Goal: Find specific page/section: Find specific page/section

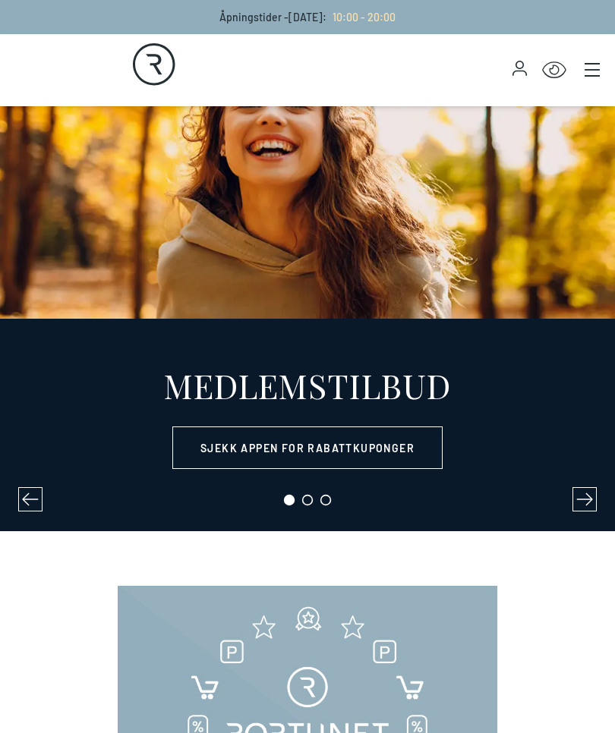
select select "NO"
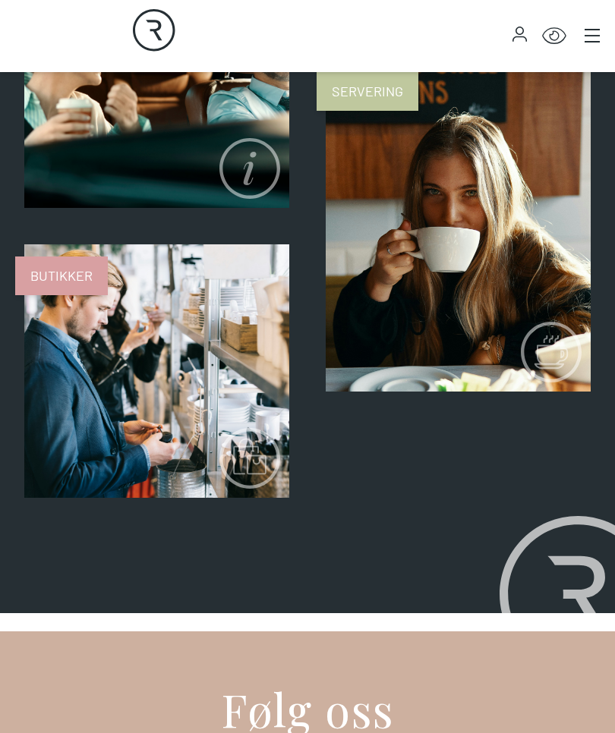
scroll to position [1537, 0]
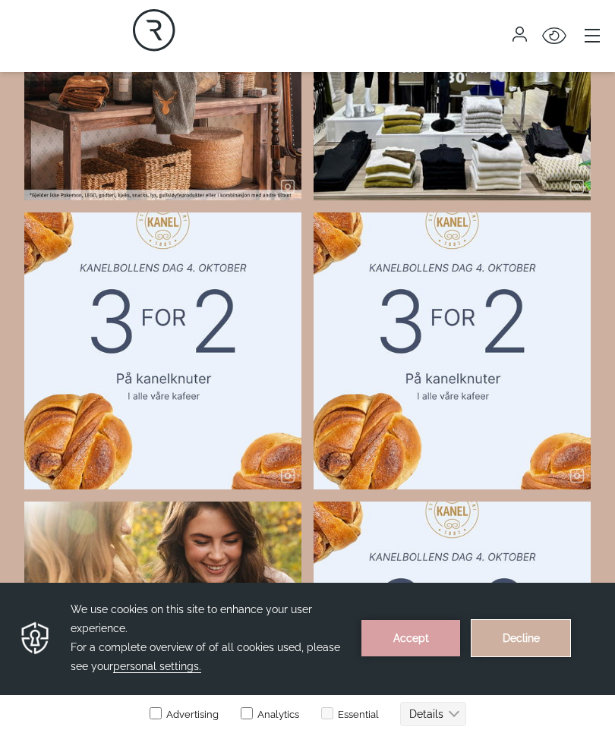
click at [525, 641] on button "Decline" at bounding box center [520, 638] width 99 height 36
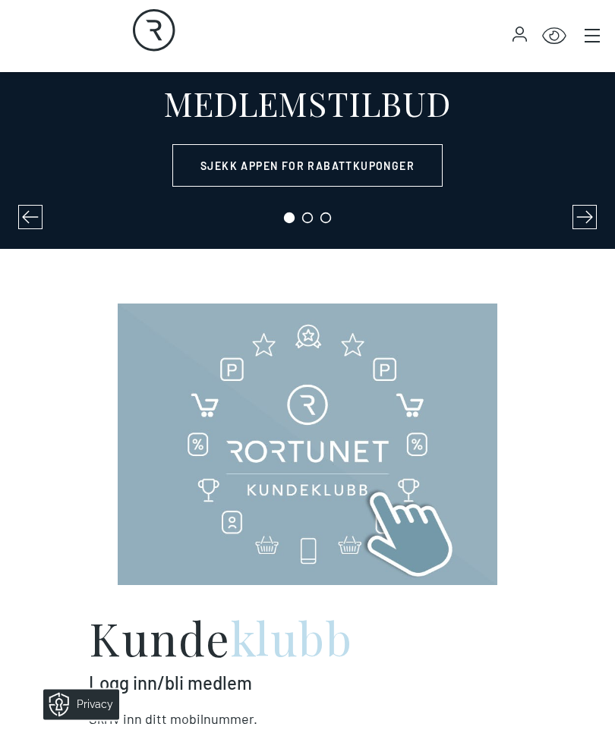
scroll to position [266, 0]
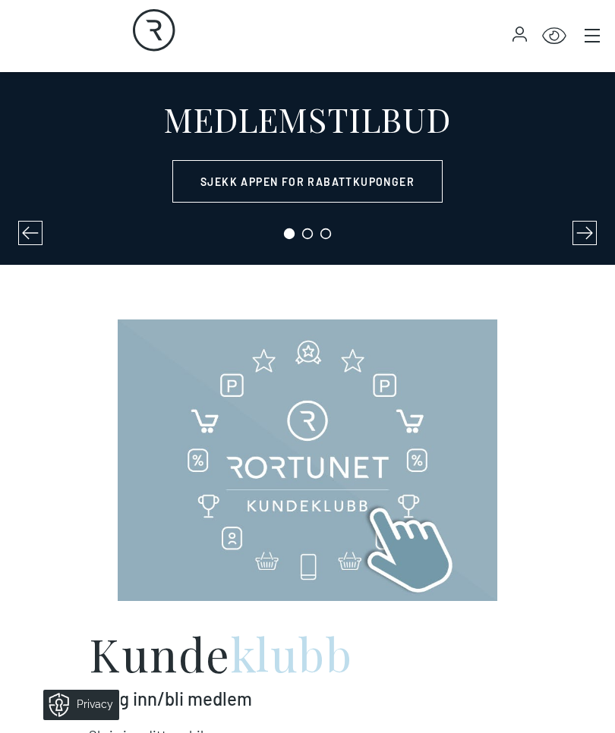
click at [597, 36] on icon "Main menu" at bounding box center [592, 36] width 15 height 0
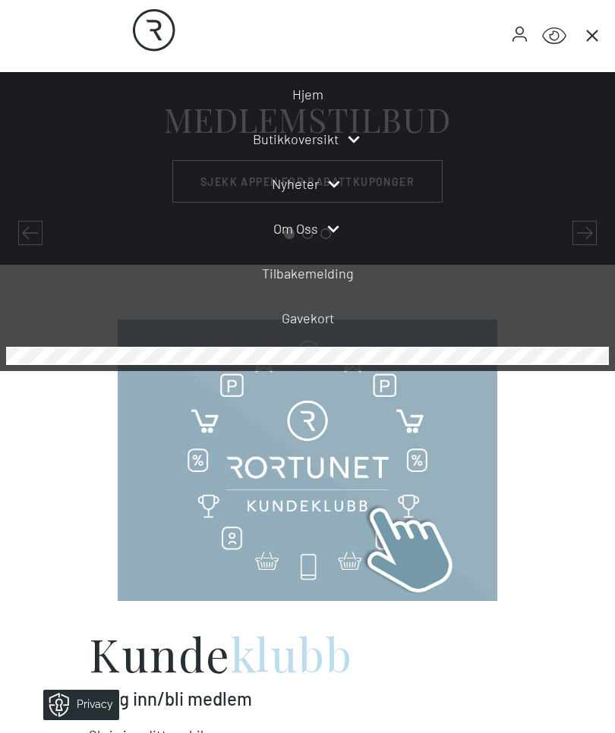
click at [336, 134] on link "Butikkoversikt" at bounding box center [296, 139] width 86 height 20
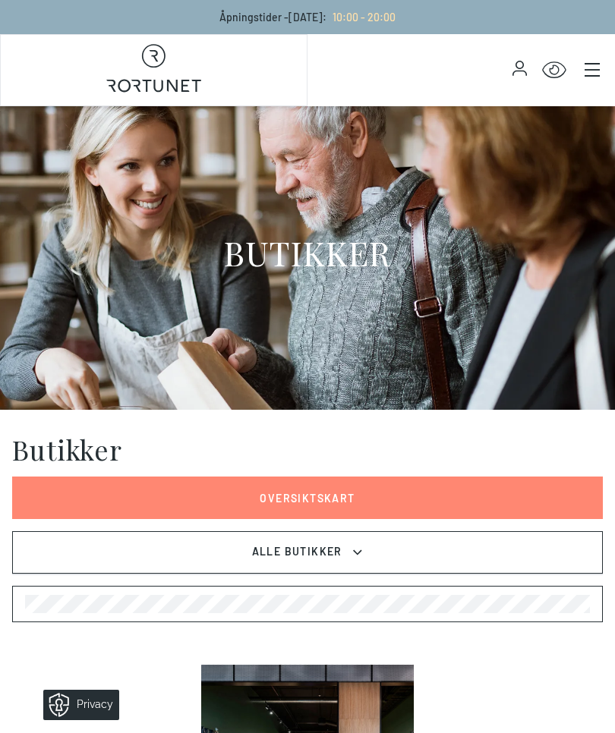
click at [394, 556] on button "Alle Butikker" at bounding box center [307, 552] width 591 height 43
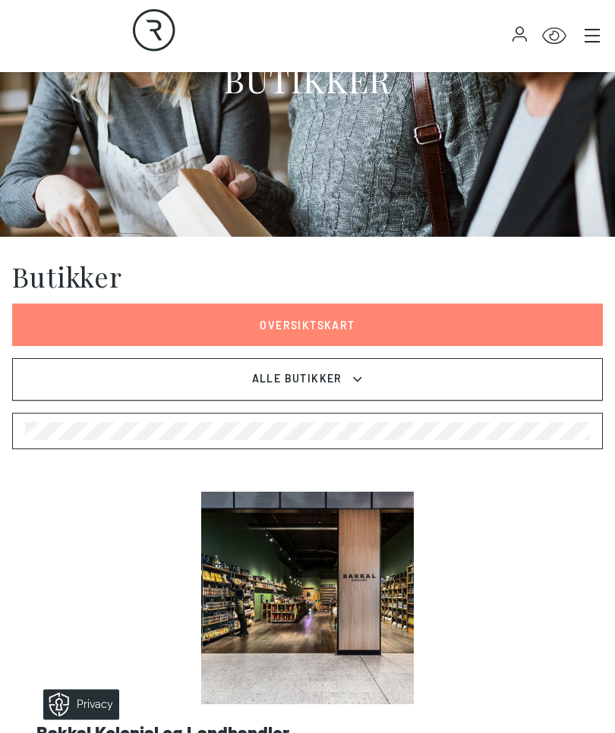
click at [370, 381] on button "Alle Butikker" at bounding box center [307, 380] width 591 height 43
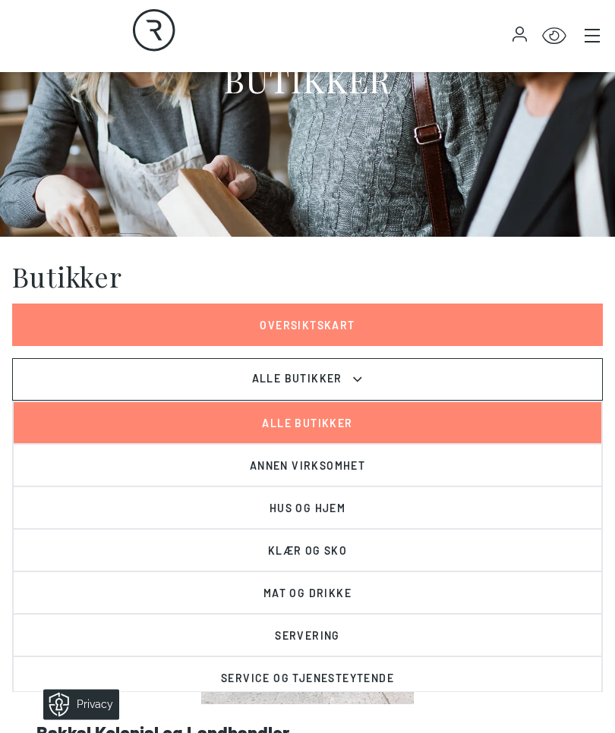
scroll to position [173, 0]
click at [406, 556] on button "Klær og sko" at bounding box center [307, 550] width 589 height 43
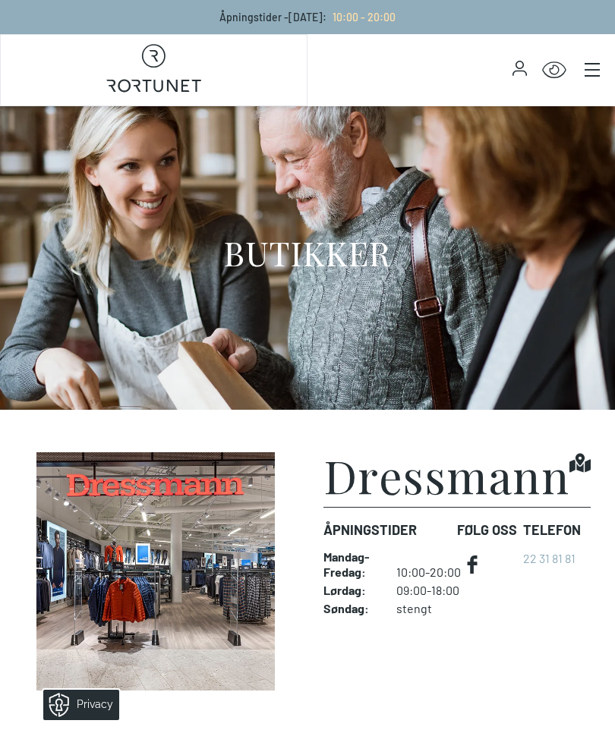
click at [156, 583] on img at bounding box center [155, 571] width 263 height 238
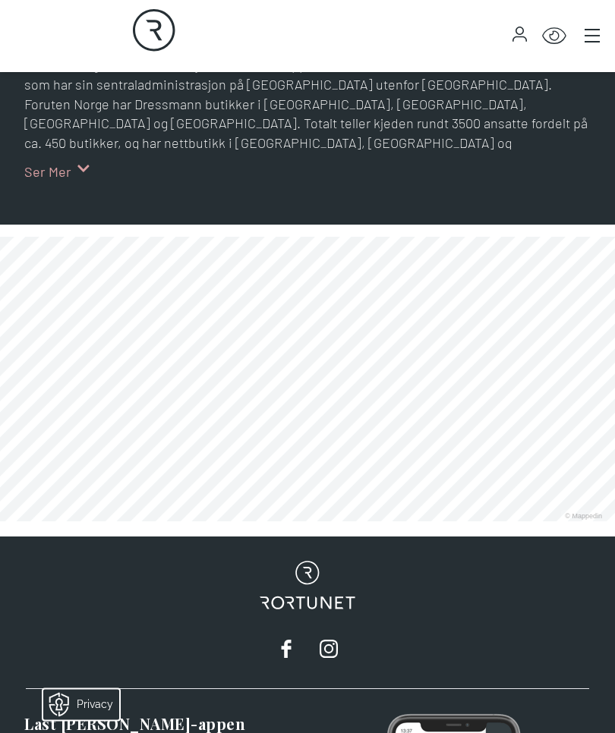
scroll to position [784, 0]
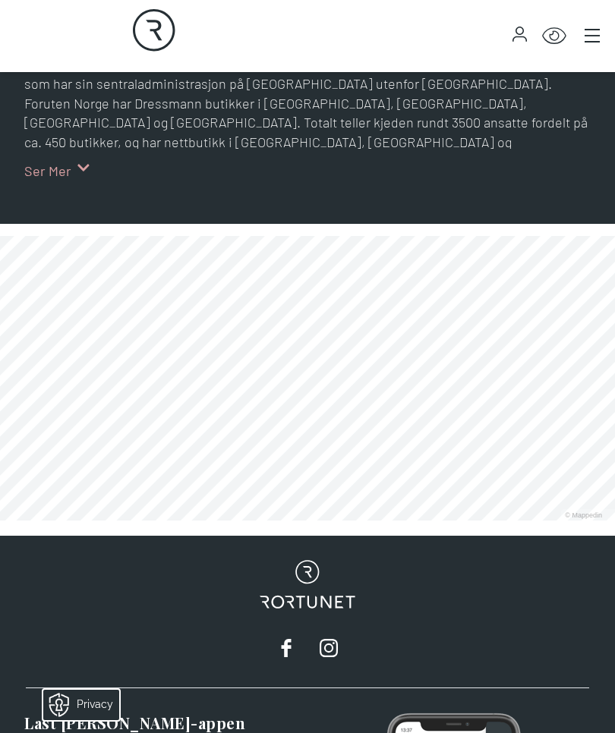
click at [0, 521] on link at bounding box center [0, 521] width 0 height 0
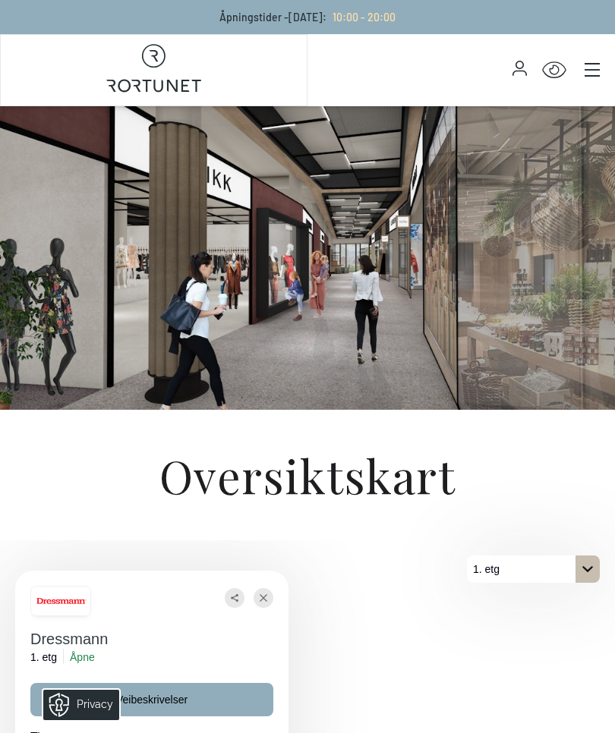
scroll to position [481, 0]
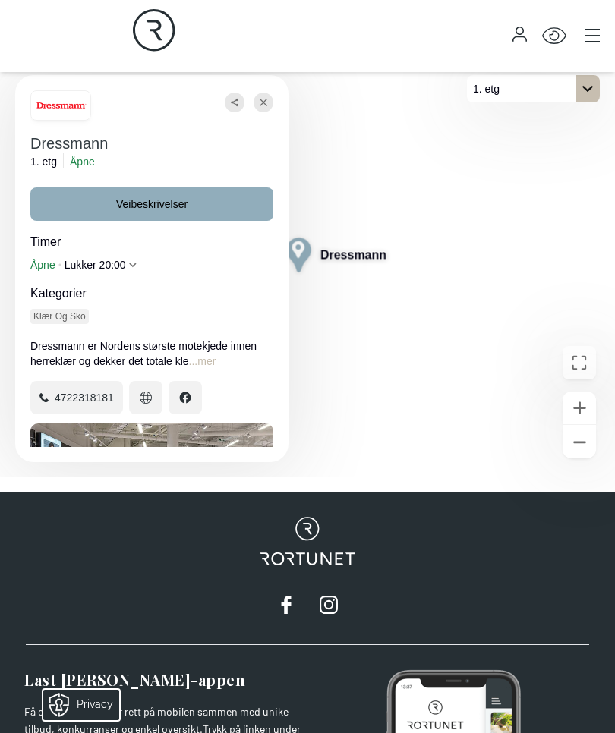
click at [266, 116] on icon "Lukke" at bounding box center [264, 102] width 8 height 27
